Goal: Transaction & Acquisition: Purchase product/service

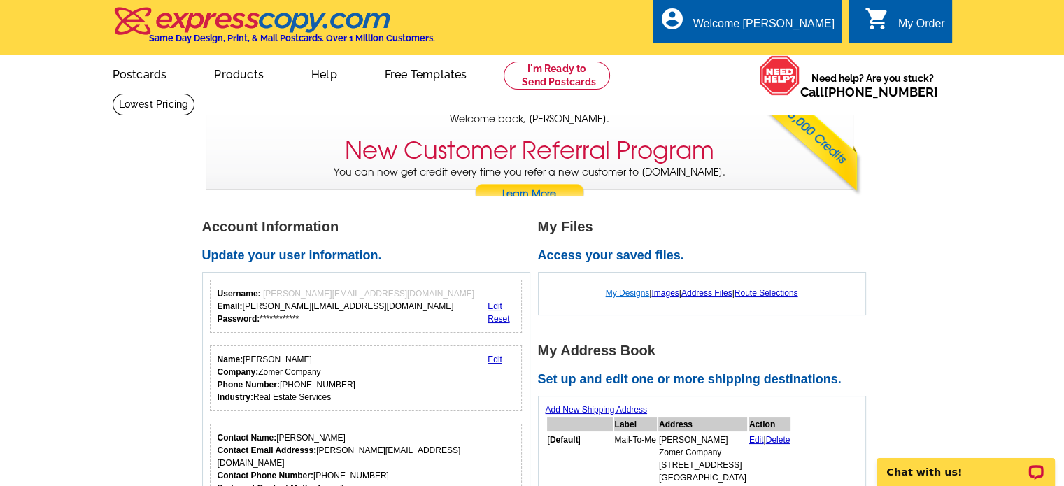
click at [616, 293] on link "My Designs" at bounding box center [628, 293] width 44 height 10
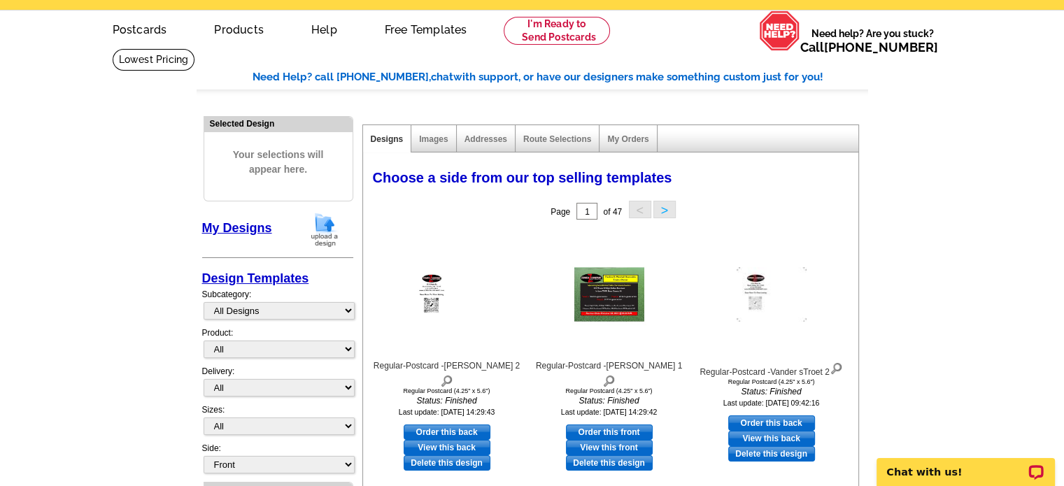
scroll to position [70, 0]
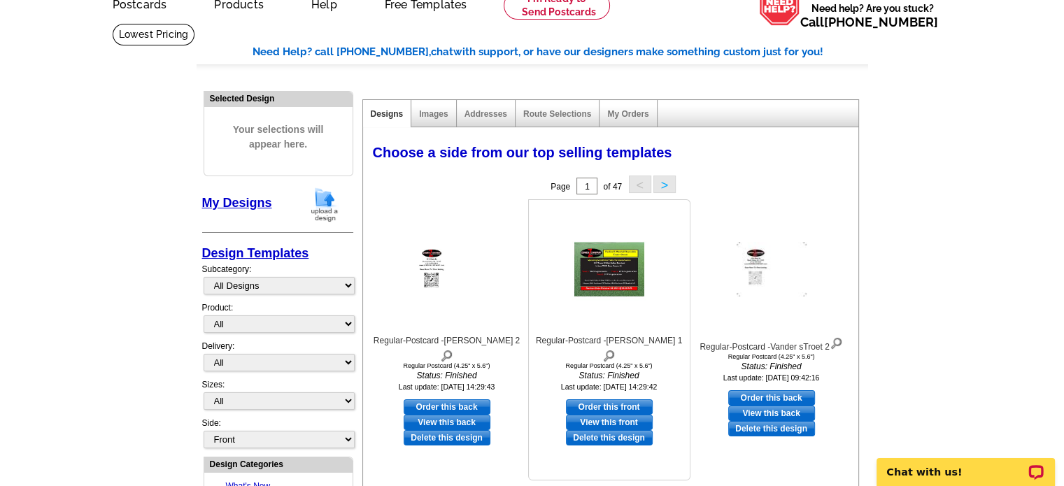
click at [601, 399] on link "Order this front" at bounding box center [609, 406] width 87 height 15
select select "1"
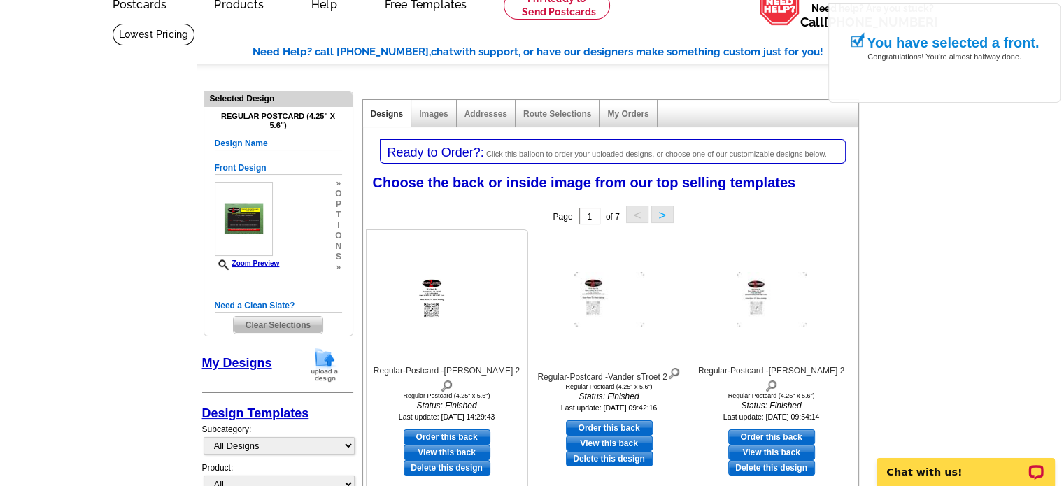
click at [464, 429] on link "Order this back" at bounding box center [447, 436] width 87 height 15
select select "front"
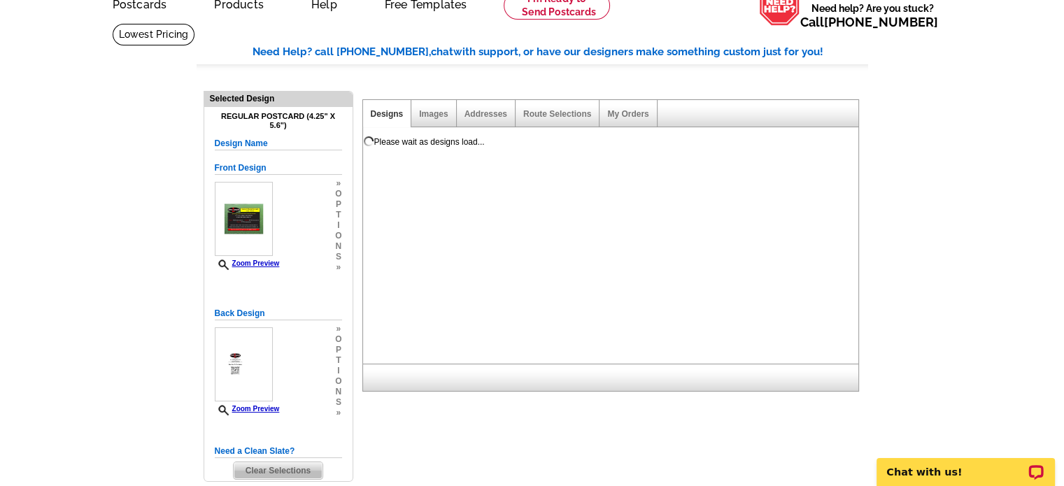
scroll to position [0, 0]
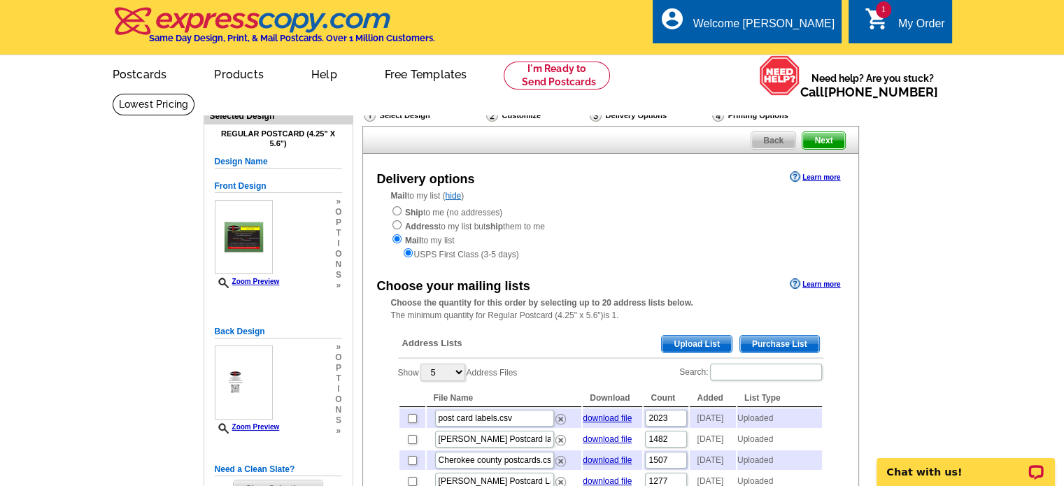
scroll to position [70, 0]
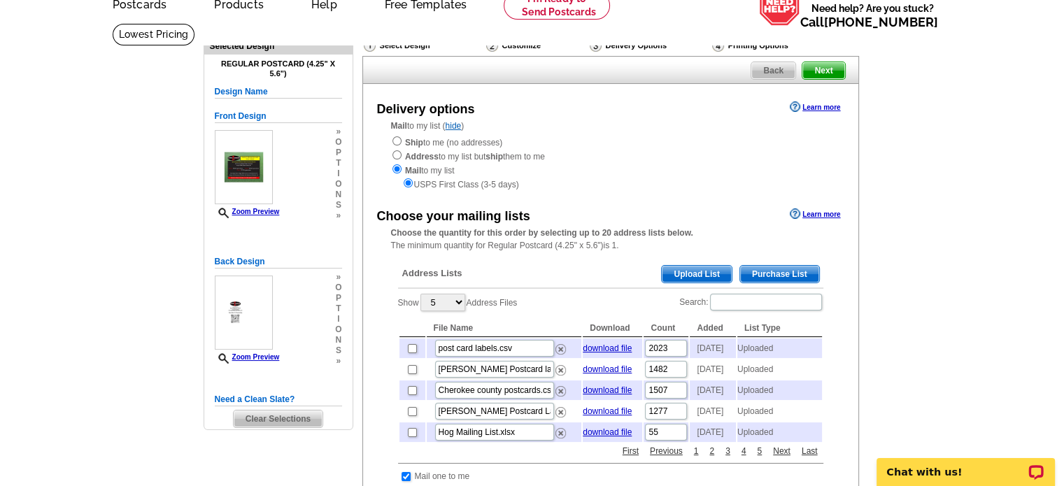
click at [680, 272] on span "Upload List" at bounding box center [696, 274] width 69 height 17
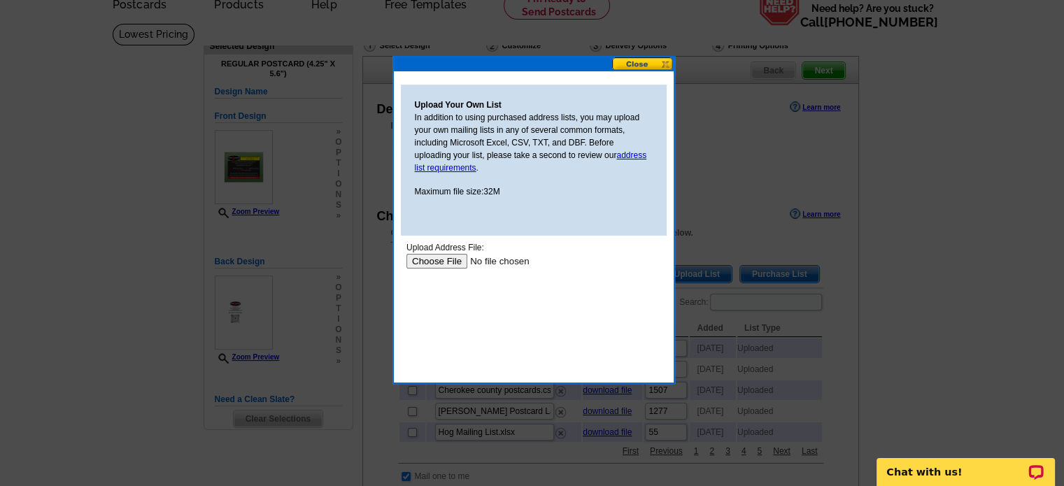
scroll to position [0, 0]
click at [429, 258] on input "file" at bounding box center [494, 261] width 177 height 15
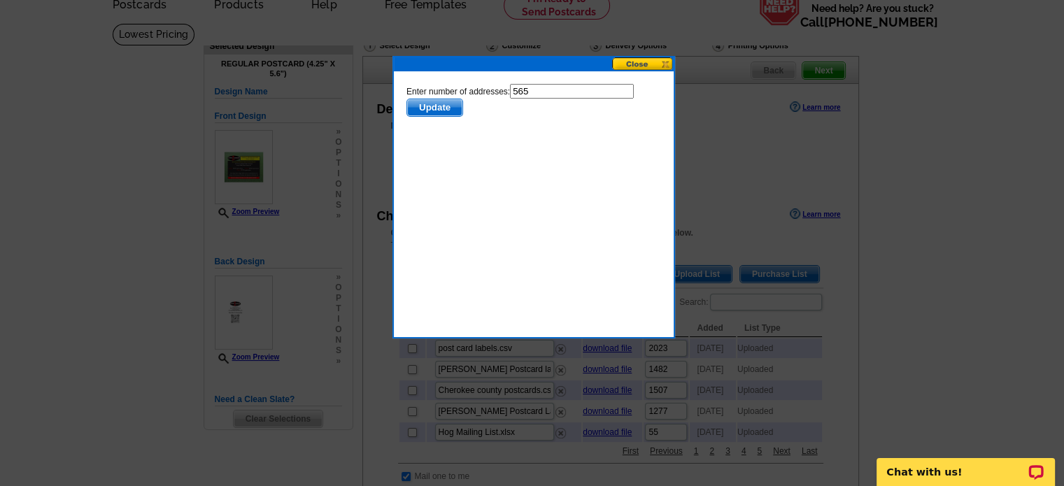
click at [433, 109] on span "Update" at bounding box center [433, 107] width 55 height 17
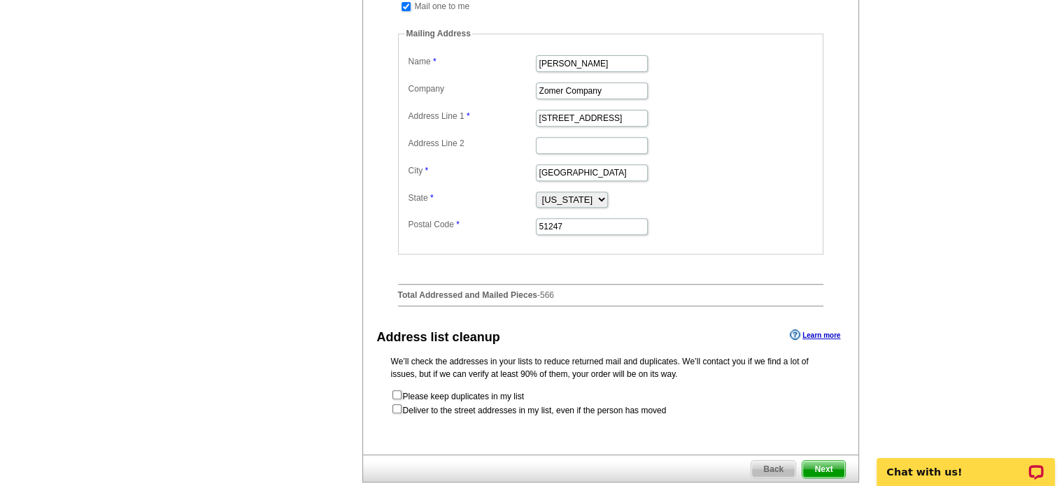
scroll to position [560, 0]
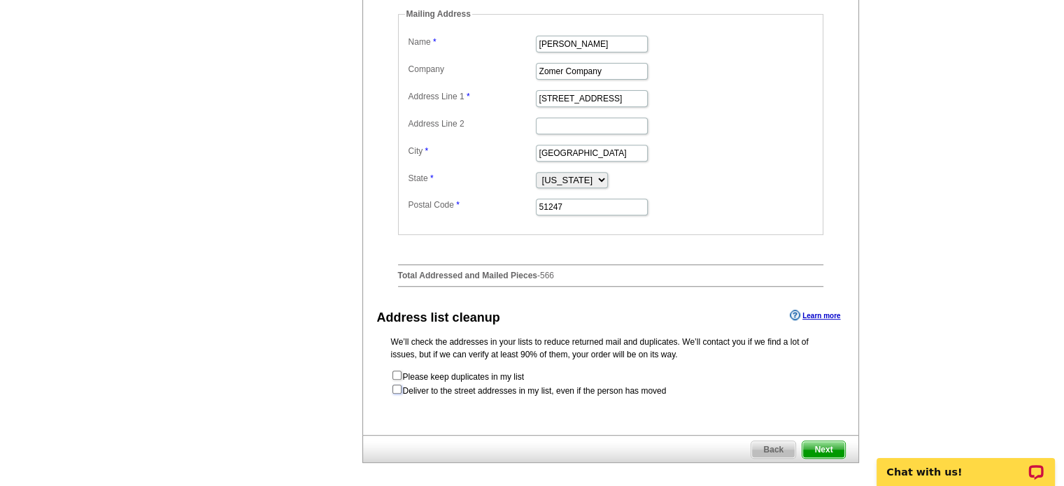
click at [394, 394] on input "checkbox" at bounding box center [396, 389] width 9 height 9
checkbox input "true"
radio input "true"
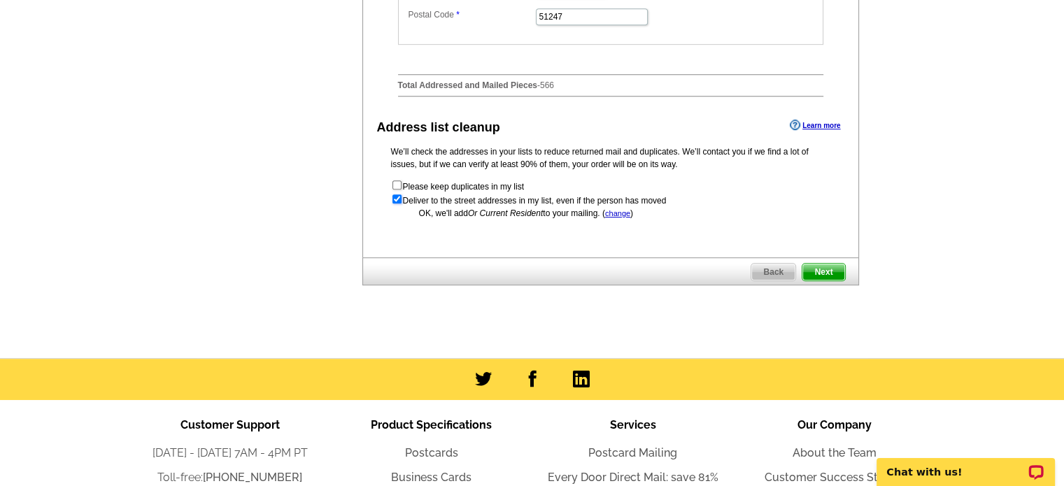
scroll to position [769, 0]
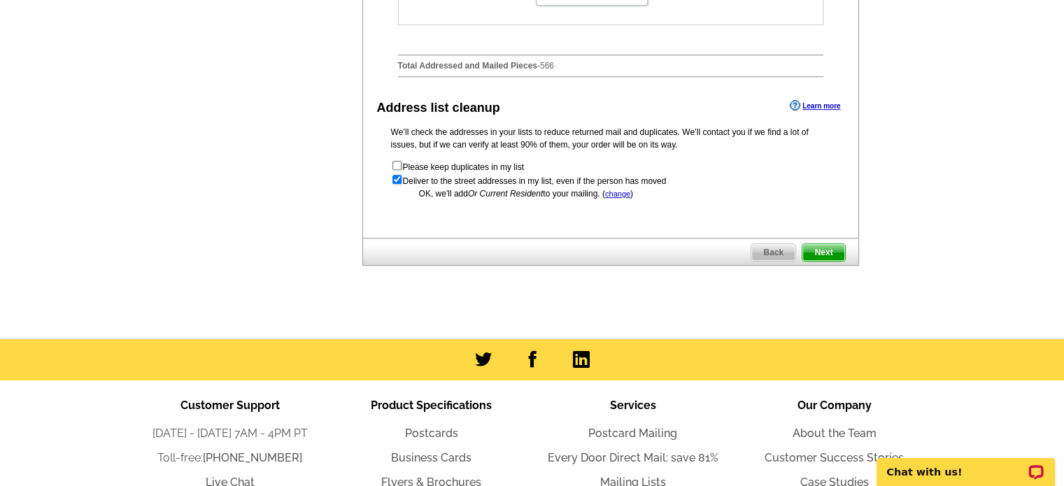
click at [820, 261] on span "Next" at bounding box center [823, 252] width 42 height 17
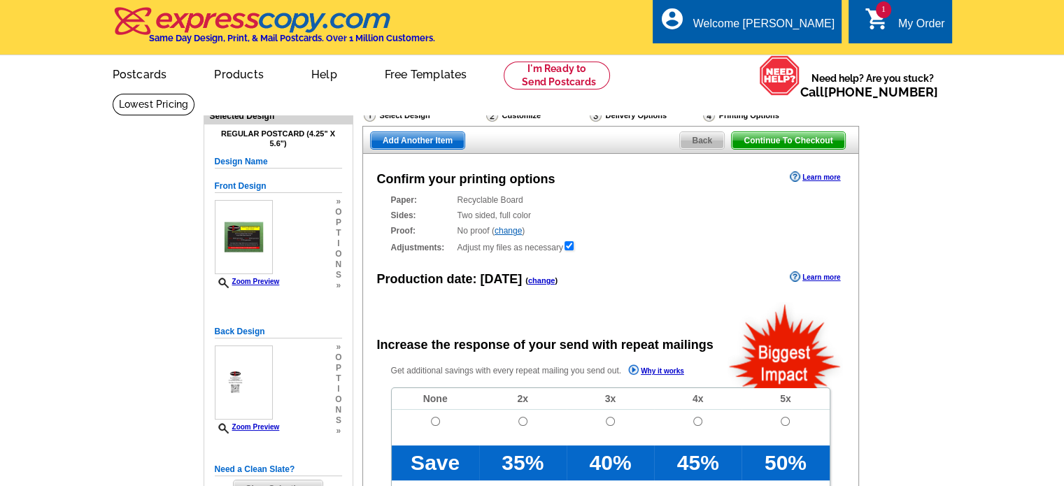
radio input "false"
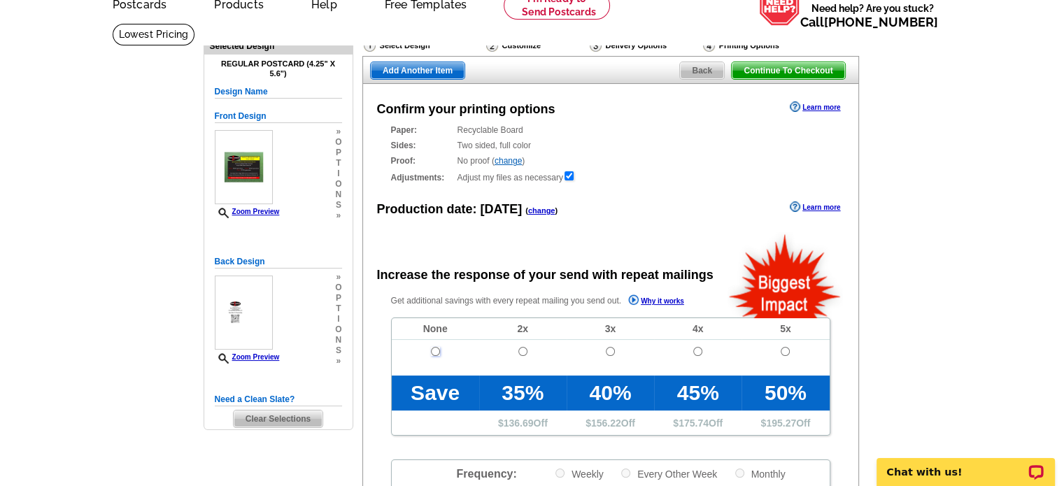
click at [431, 352] on input "radio" at bounding box center [435, 351] width 9 height 9
radio input "true"
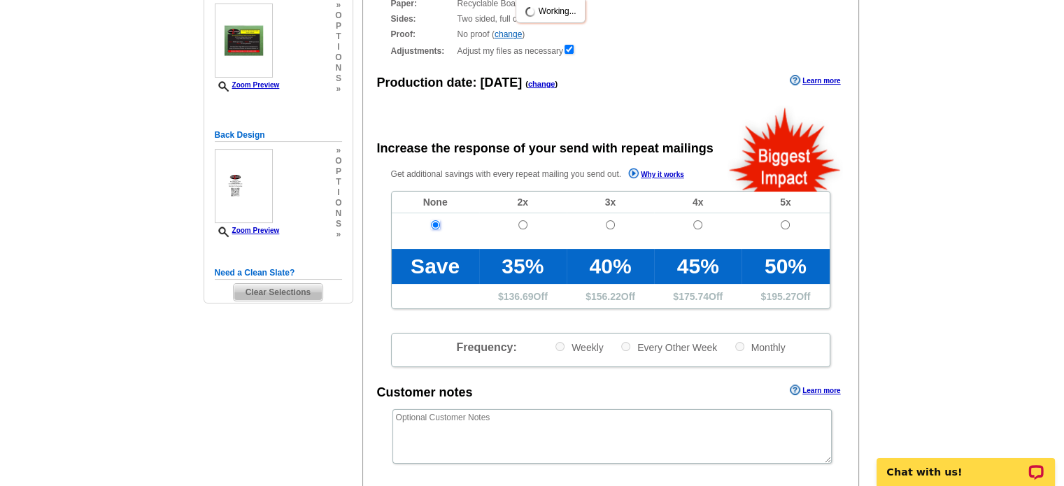
scroll to position [350, 0]
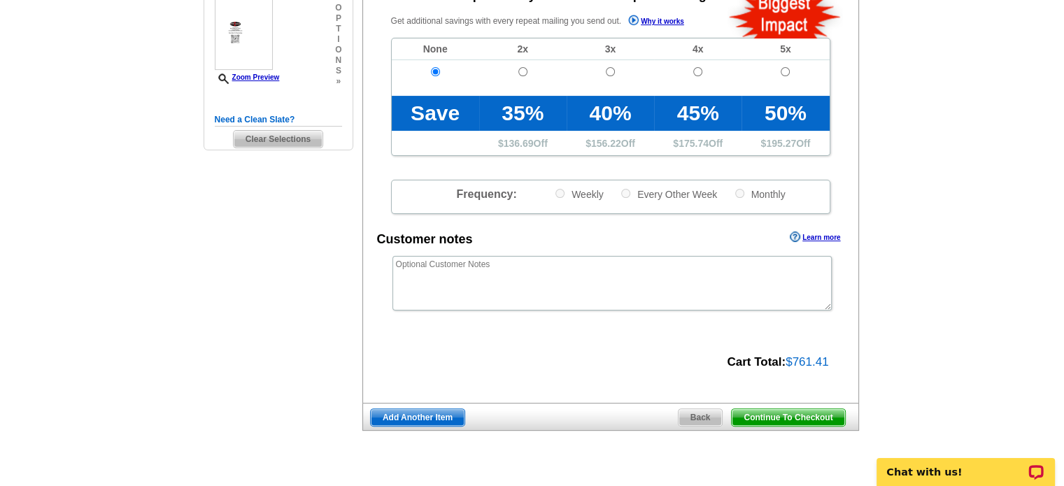
click at [808, 416] on span "Continue To Checkout" at bounding box center [788, 417] width 113 height 17
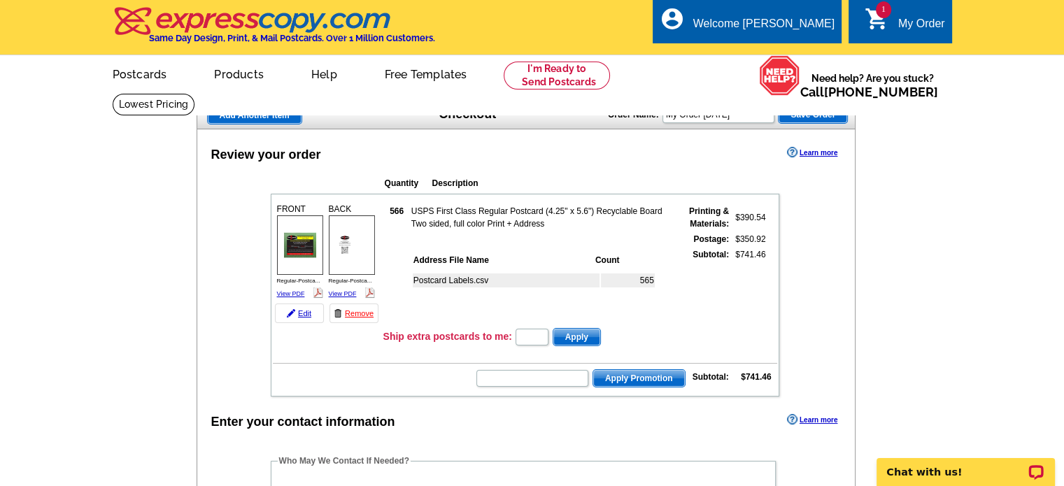
scroll to position [490, 0]
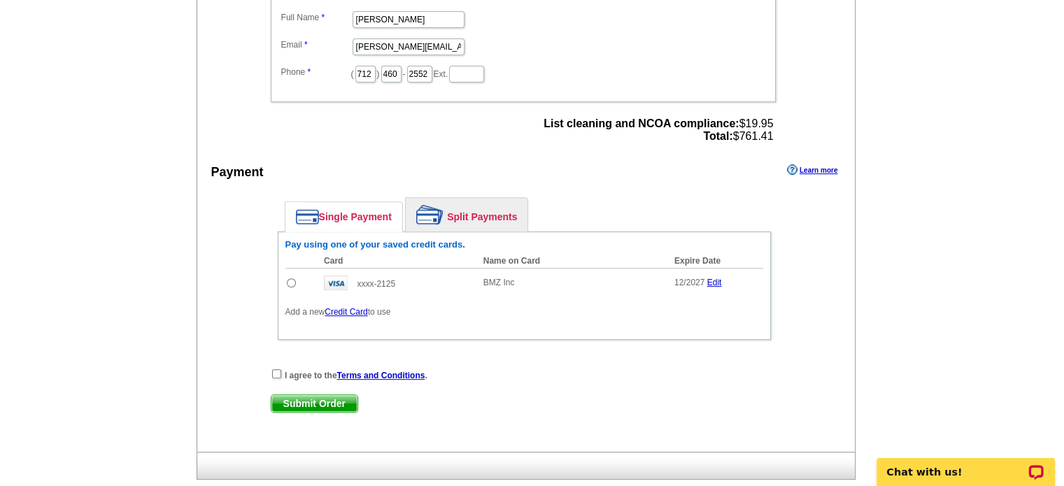
click at [290, 269] on td at bounding box center [301, 282] width 32 height 29
click at [290, 278] on input "radio" at bounding box center [291, 282] width 9 height 9
radio input "true"
click at [278, 369] on input "checkbox" at bounding box center [276, 373] width 9 height 9
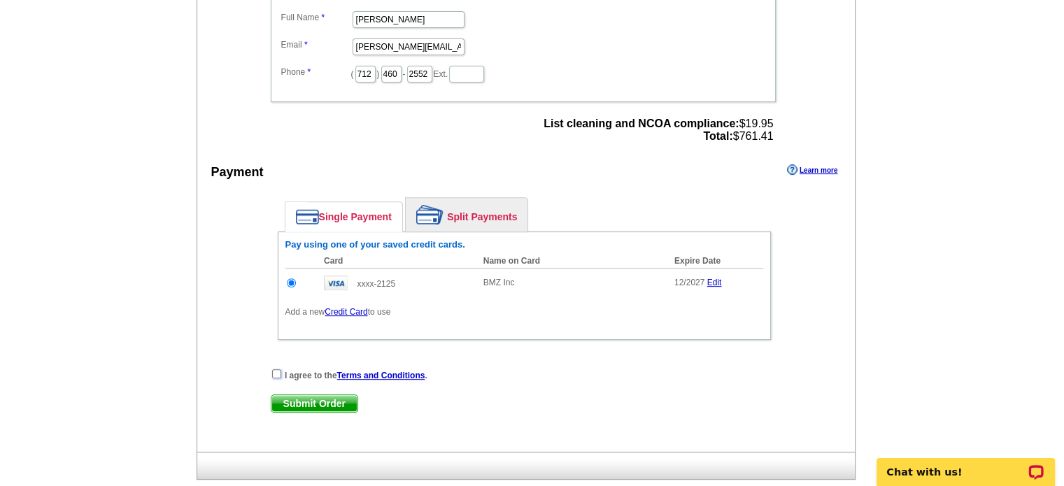
checkbox input "true"
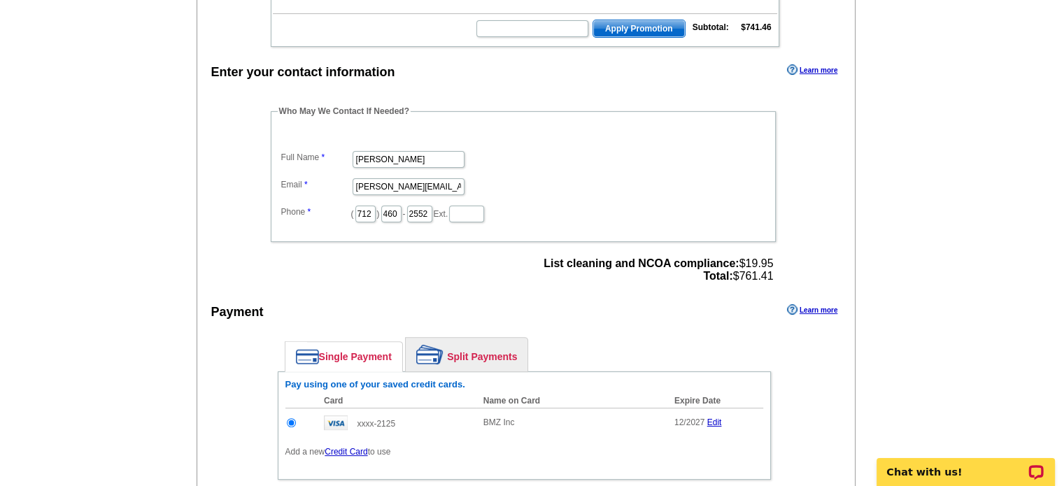
scroll to position [490, 0]
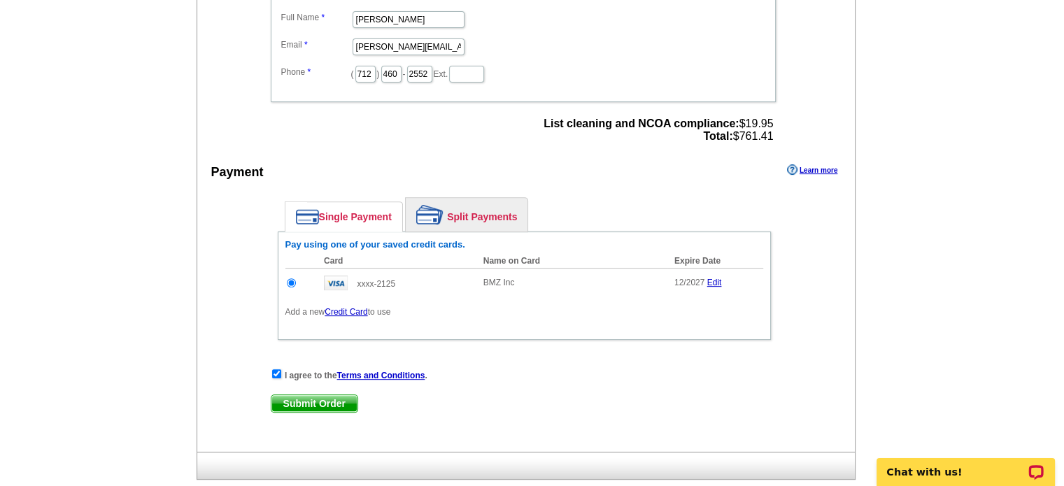
click at [326, 399] on span "Submit Order" at bounding box center [314, 403] width 86 height 17
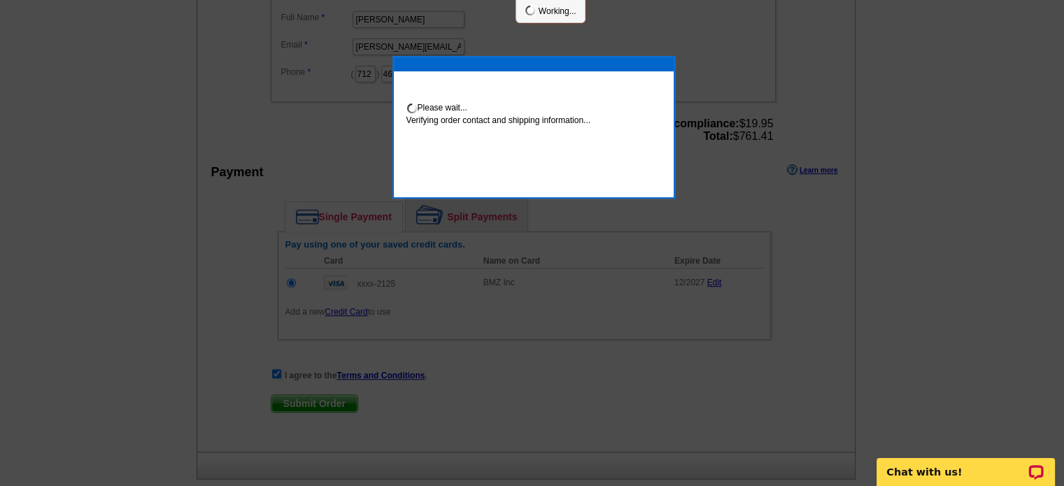
scroll to position [484, 0]
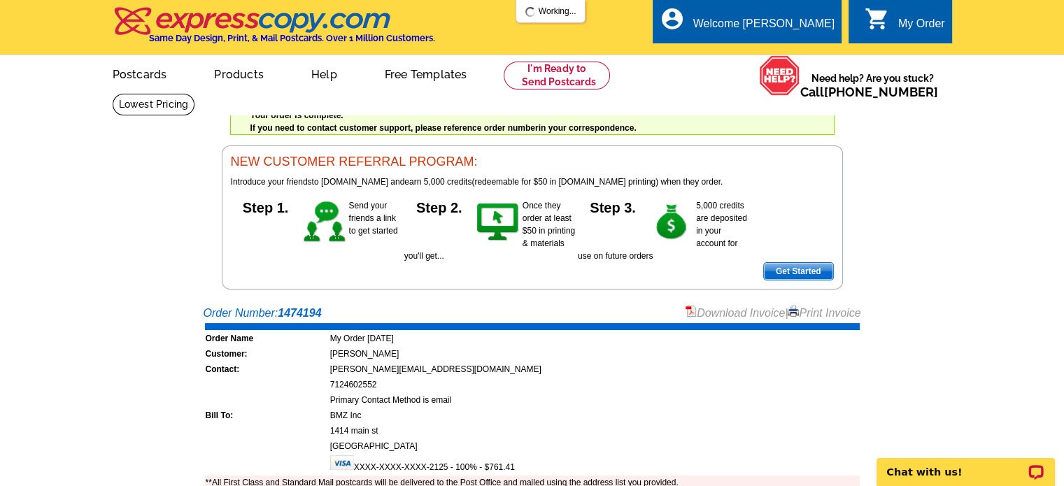
drag, startPoint x: 832, startPoint y: 313, endPoint x: 806, endPoint y: 428, distance: 117.6
click at [832, 313] on link "Print Invoice" at bounding box center [824, 313] width 73 height 12
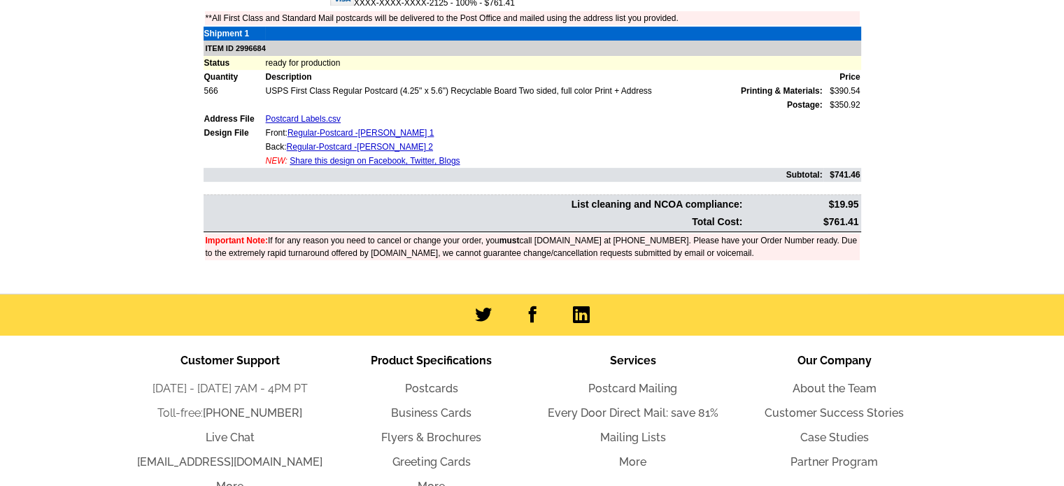
scroll to position [490, 0]
